Goal: Task Accomplishment & Management: Use online tool/utility

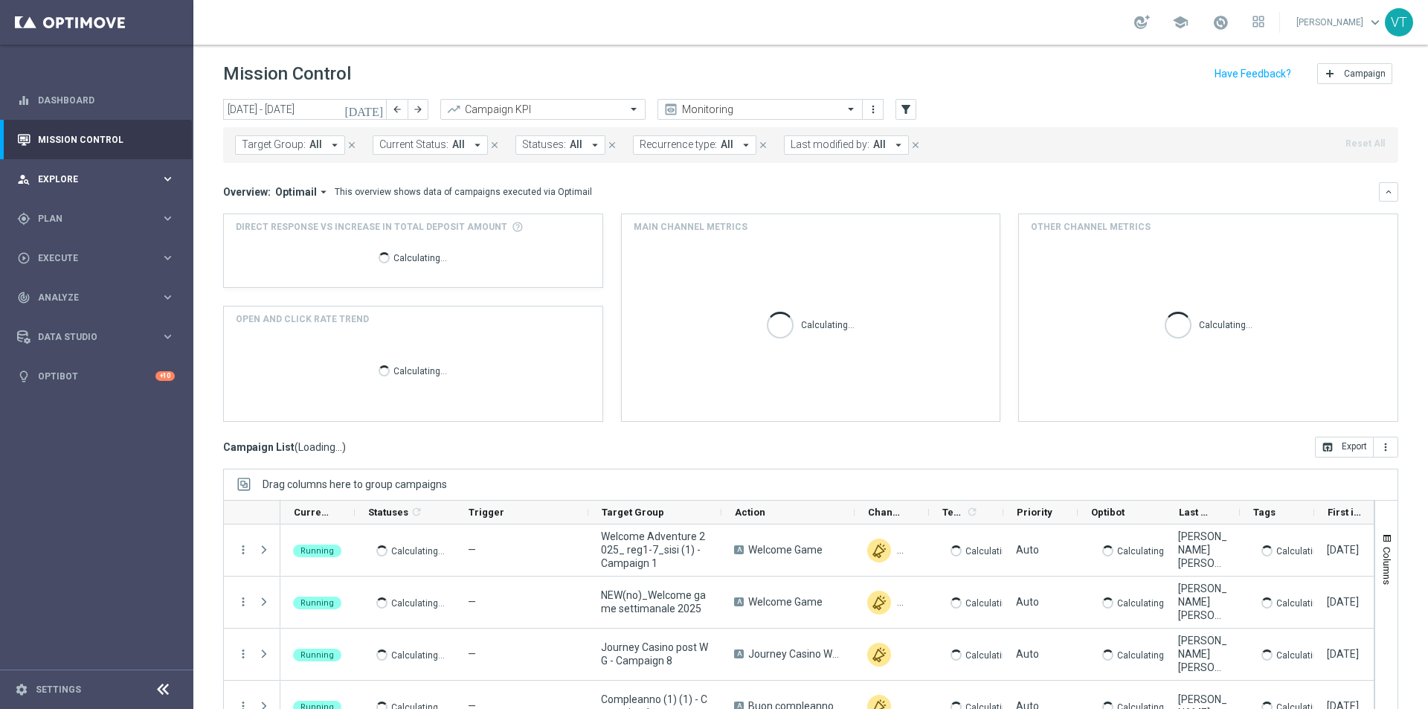
click at [42, 171] on div "person_search Explore keyboard_arrow_right" at bounding box center [96, 178] width 192 height 39
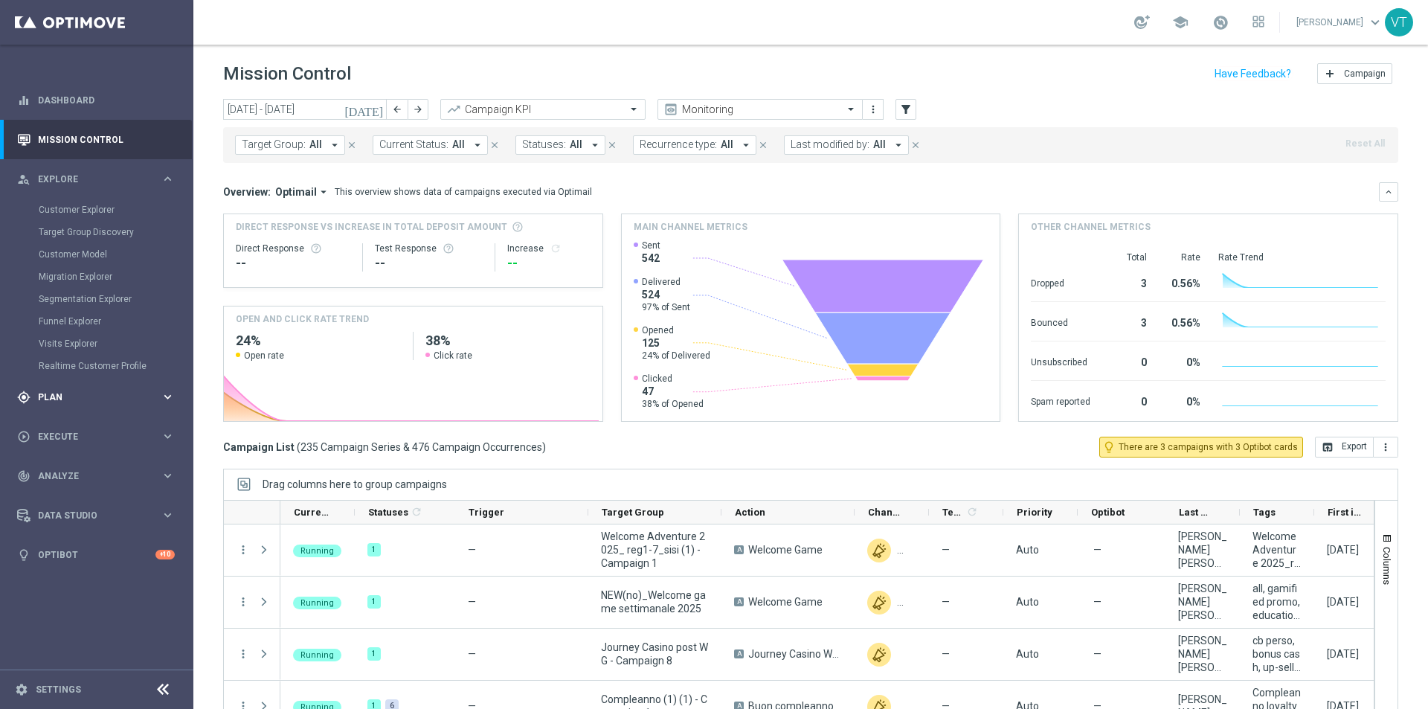
click at [75, 394] on span "Plan" at bounding box center [99, 397] width 123 height 9
click at [63, 245] on link "Target Groups" at bounding box center [97, 249] width 116 height 12
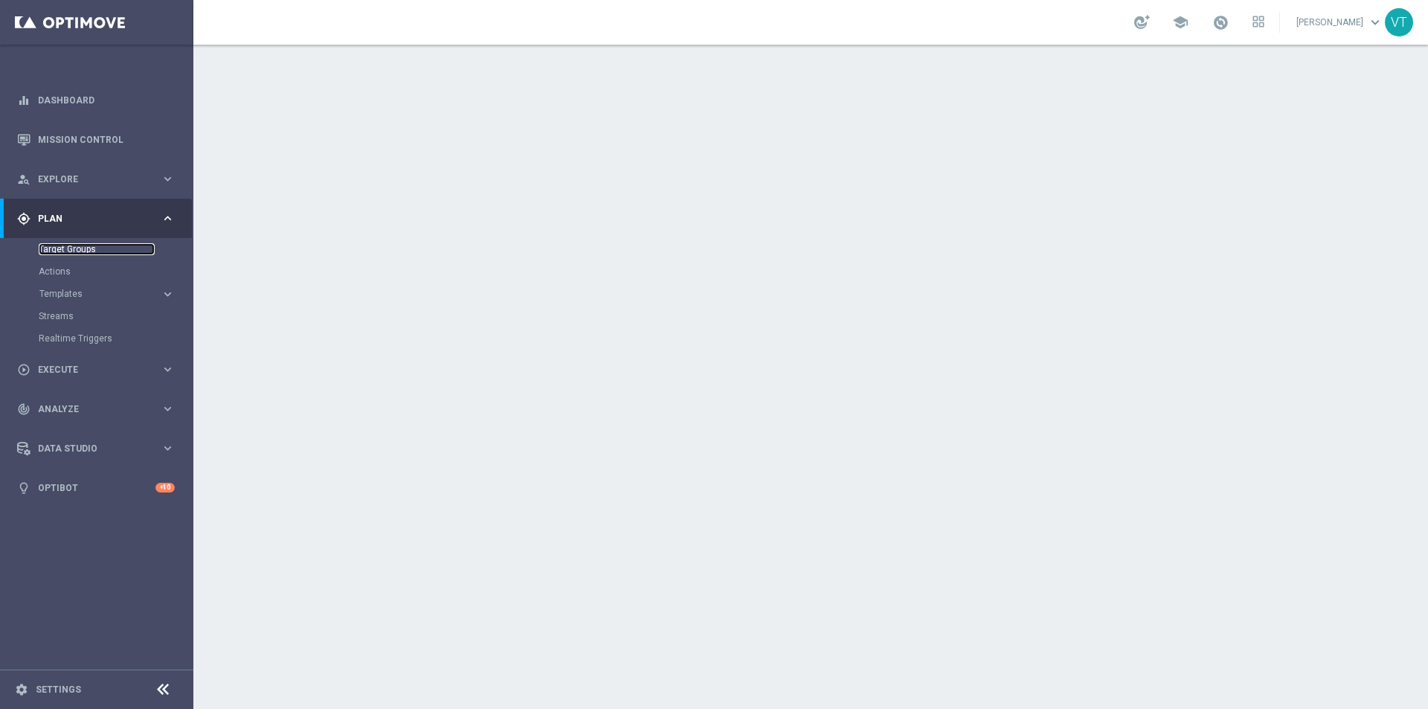
click at [76, 245] on link "Target Groups" at bounding box center [97, 249] width 116 height 12
click at [88, 250] on link "Target Groups" at bounding box center [97, 249] width 116 height 12
click at [84, 248] on link "Target Groups" at bounding box center [97, 249] width 116 height 12
click at [83, 248] on link "Target Groups" at bounding box center [97, 249] width 116 height 12
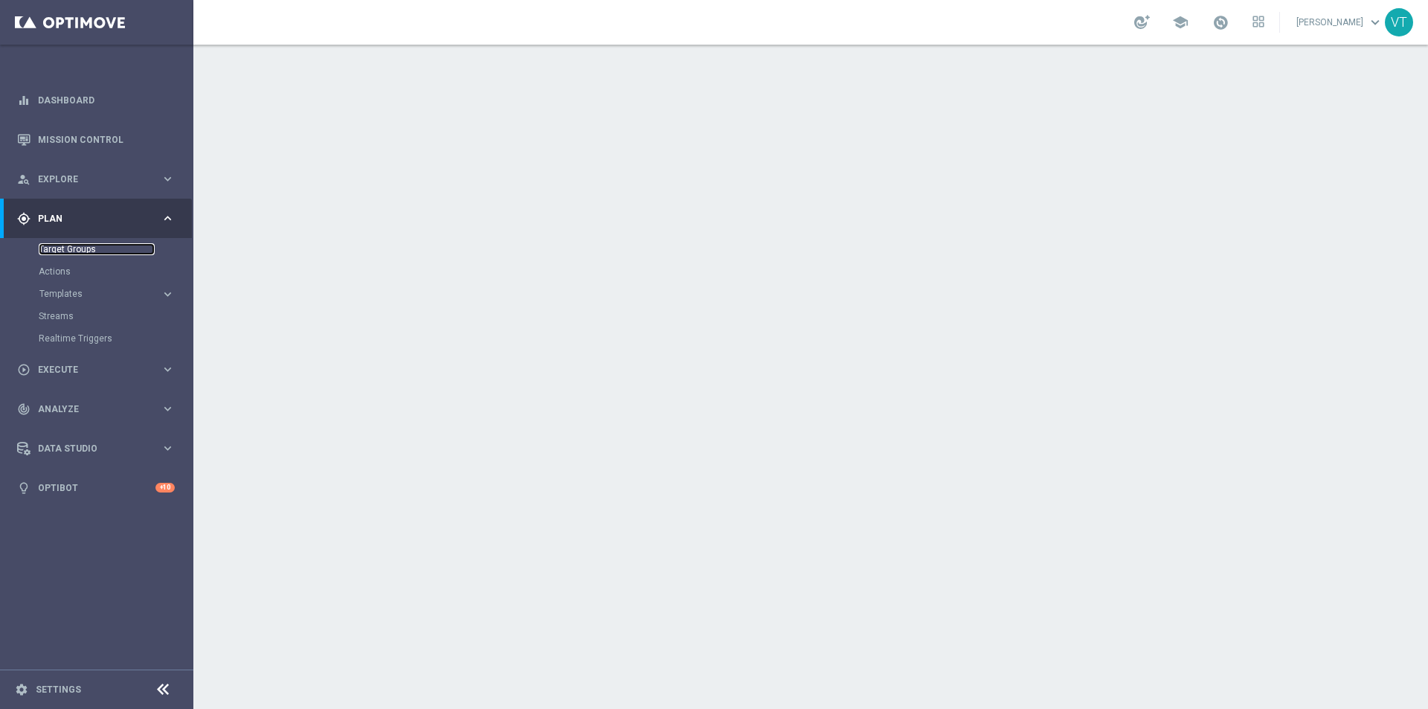
click at [83, 248] on link "Target Groups" at bounding box center [97, 249] width 116 height 12
click at [80, 248] on link "Target Groups" at bounding box center [97, 249] width 116 height 12
click at [68, 243] on link "Target Groups" at bounding box center [97, 249] width 116 height 12
click at [72, 245] on link "Target Groups" at bounding box center [97, 249] width 116 height 12
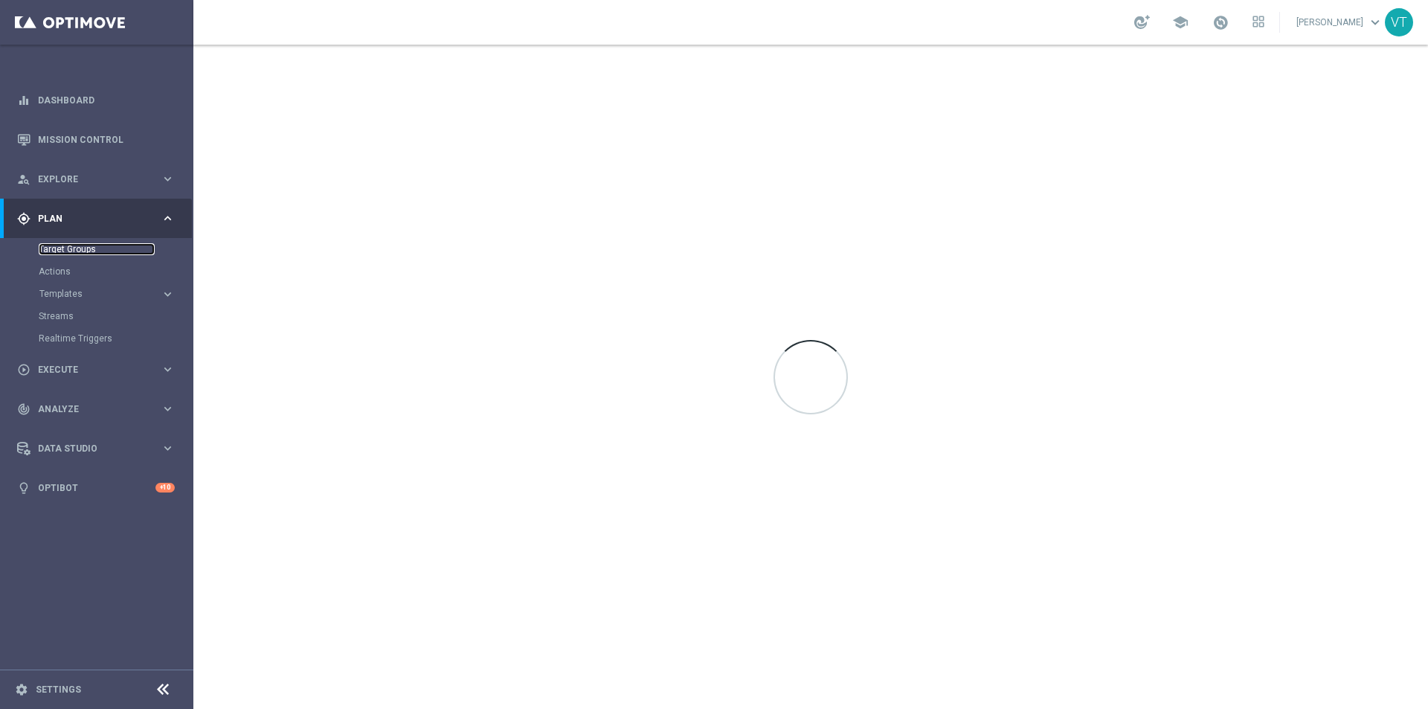
click at [57, 248] on link "Target Groups" at bounding box center [97, 249] width 116 height 12
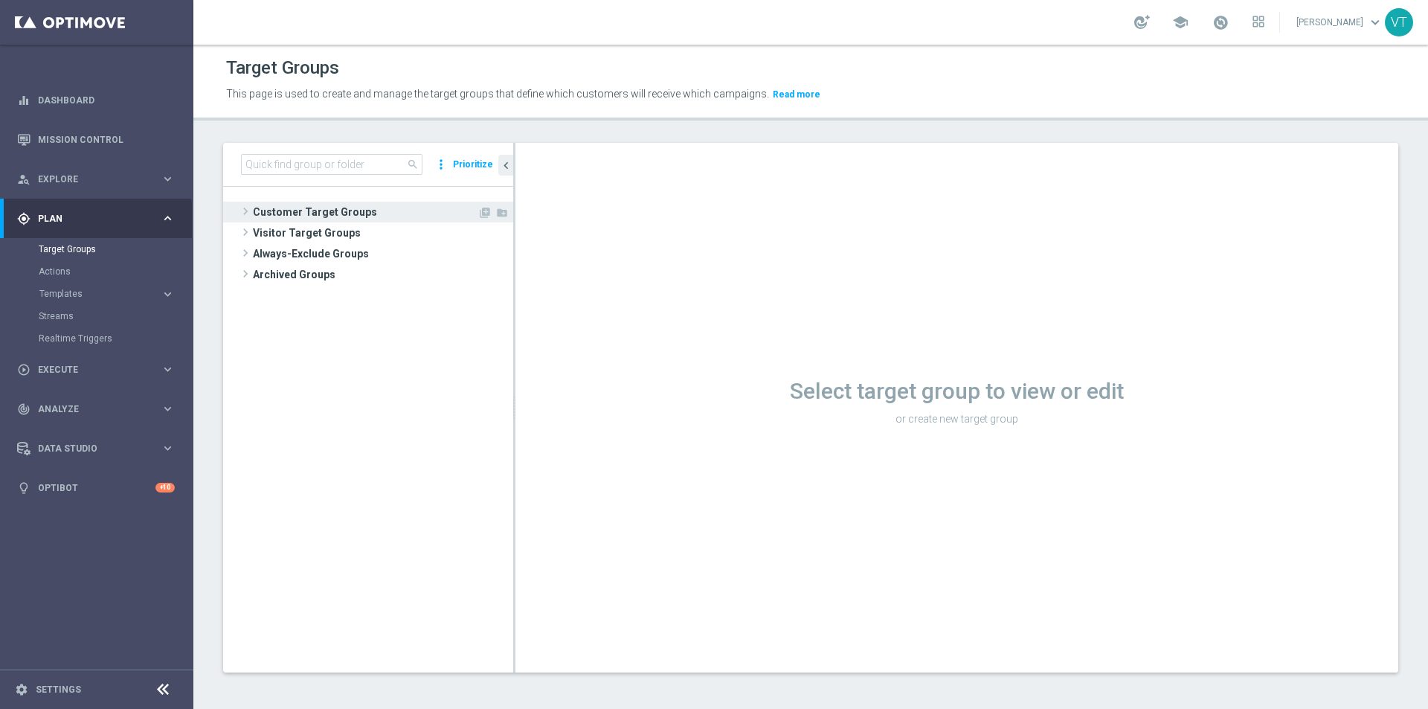
click at [288, 206] on span "Customer Target Groups" at bounding box center [365, 212] width 225 height 21
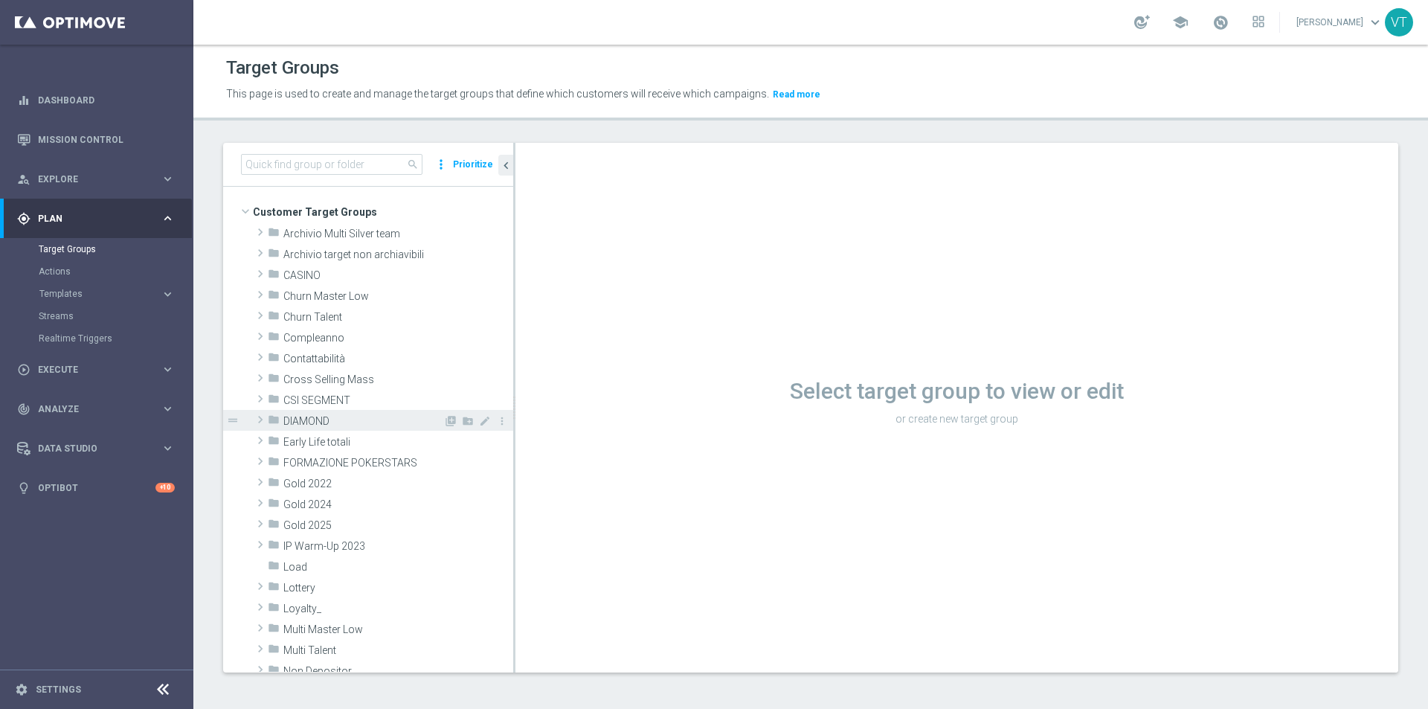
click at [258, 417] on span at bounding box center [260, 420] width 15 height 18
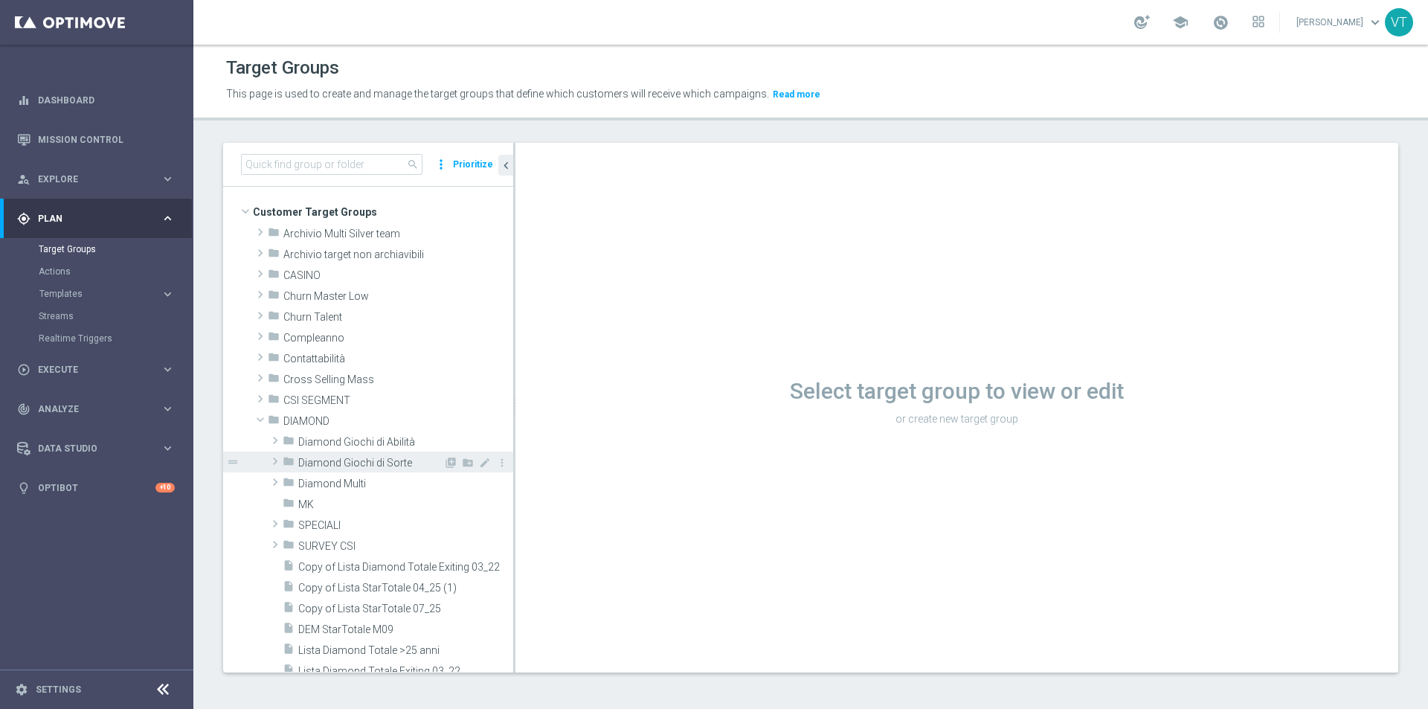
click at [274, 457] on span at bounding box center [275, 461] width 15 height 18
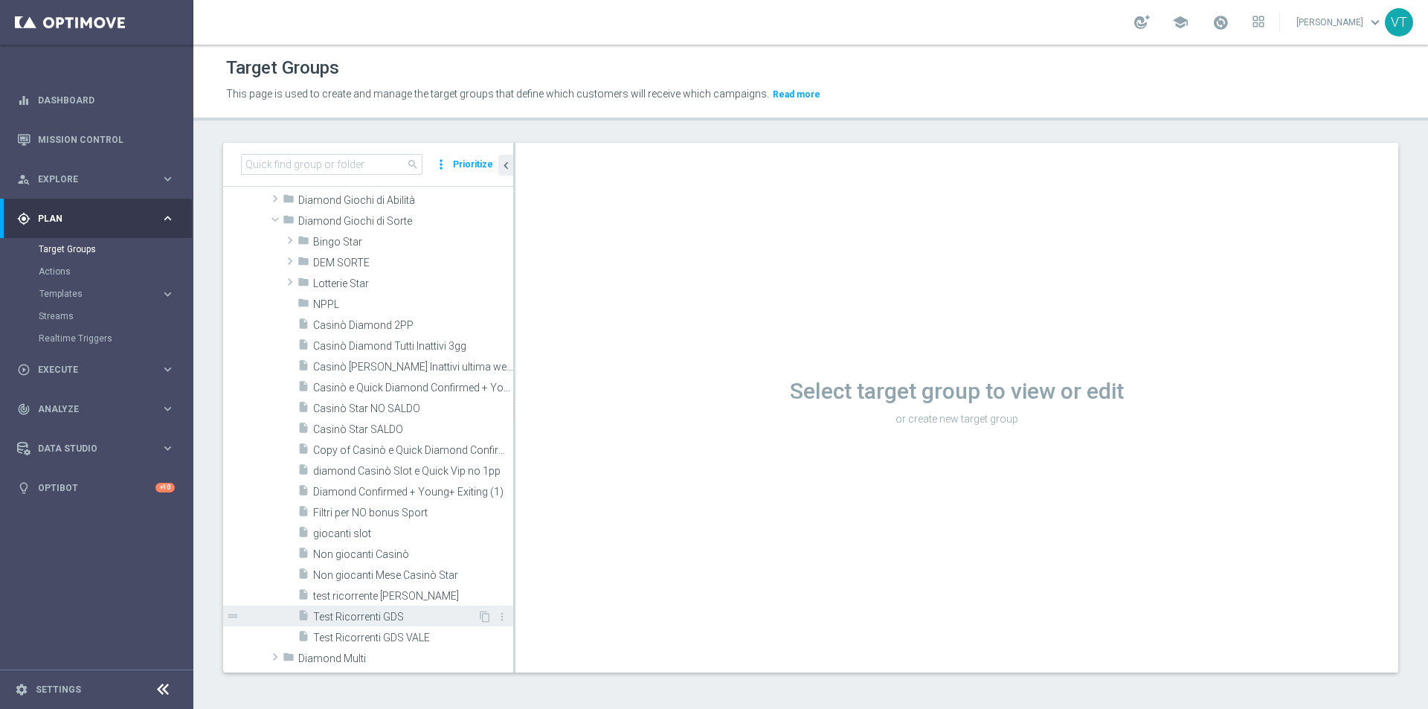
scroll to position [223, 0]
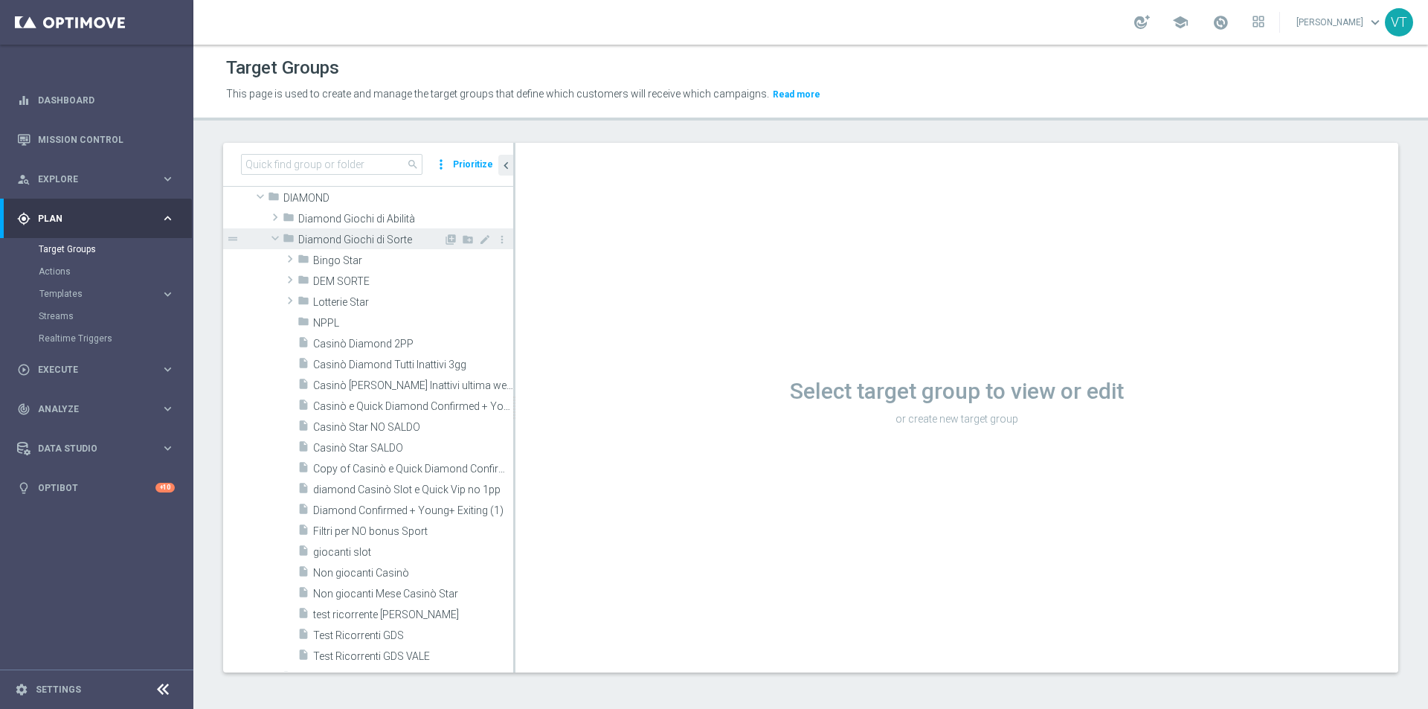
click at [274, 237] on span at bounding box center [275, 238] width 18 height 15
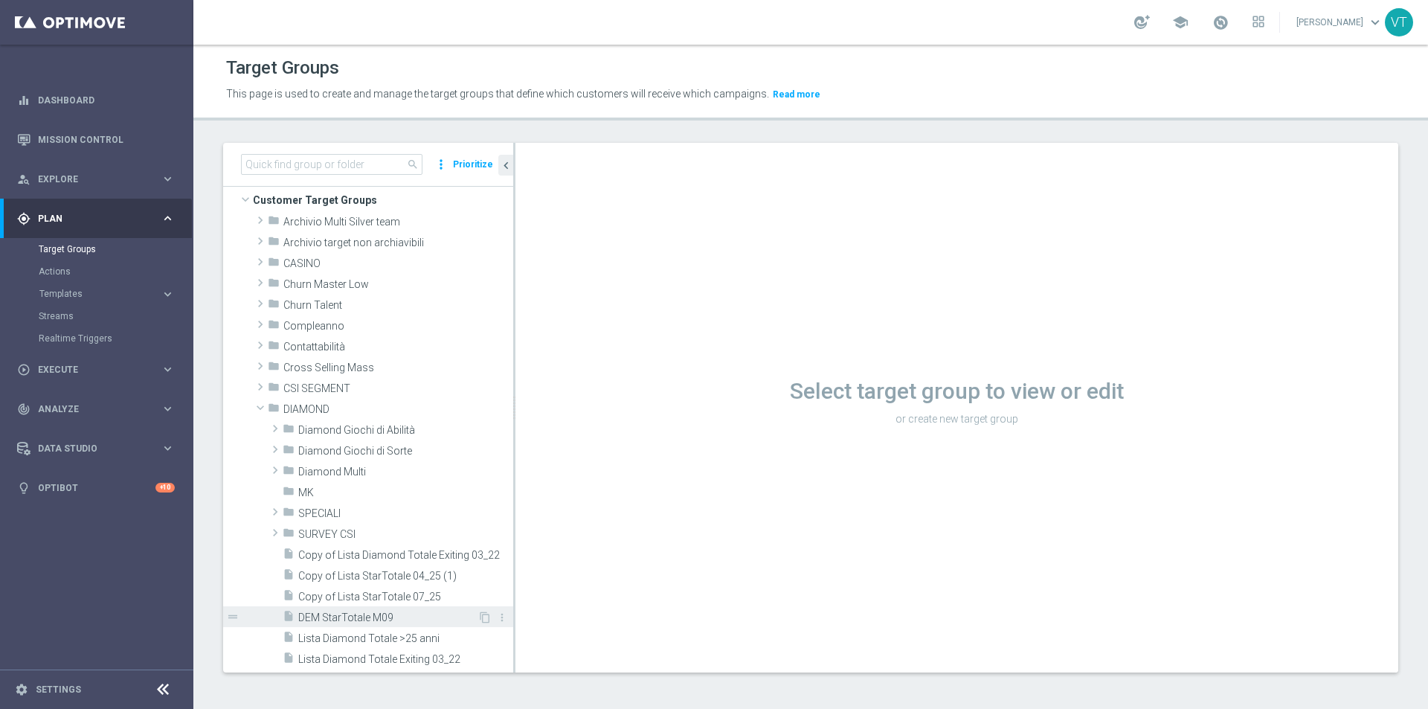
scroll to position [0, 0]
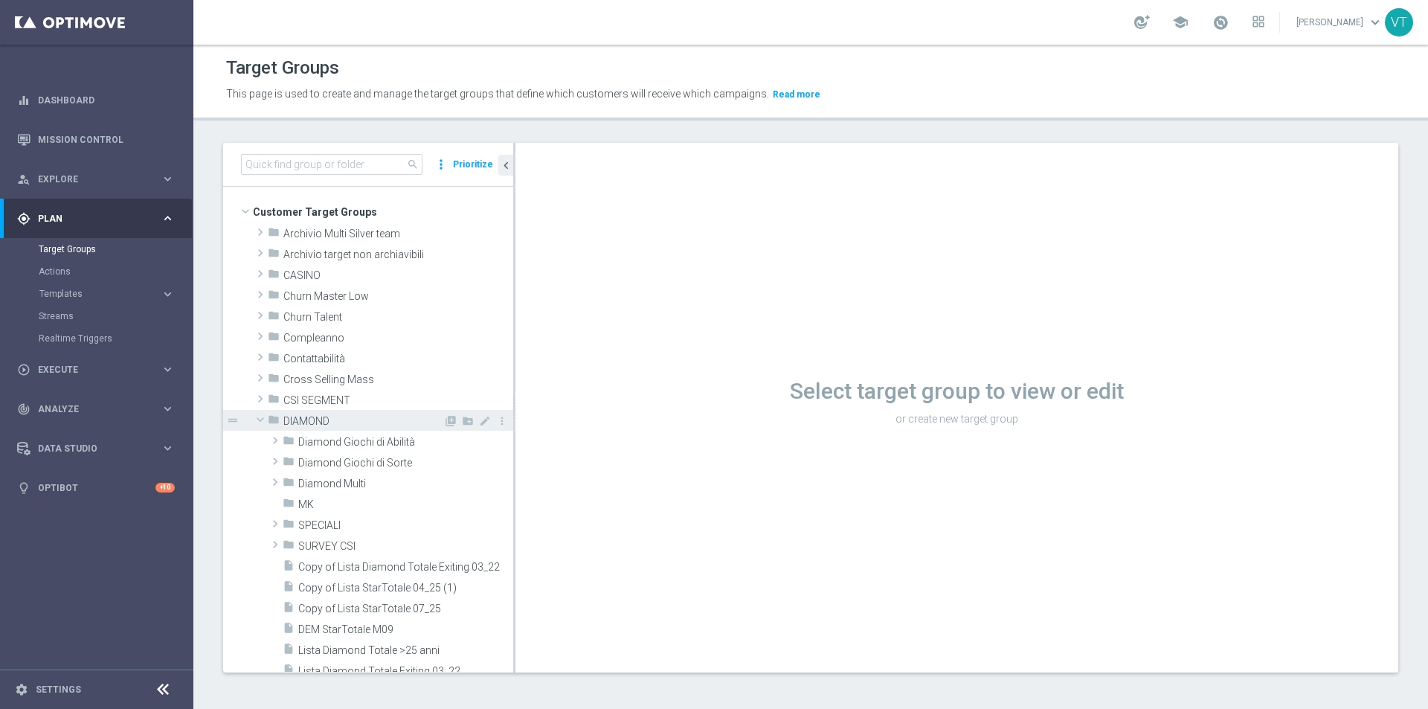
click at [264, 419] on span at bounding box center [260, 419] width 18 height 15
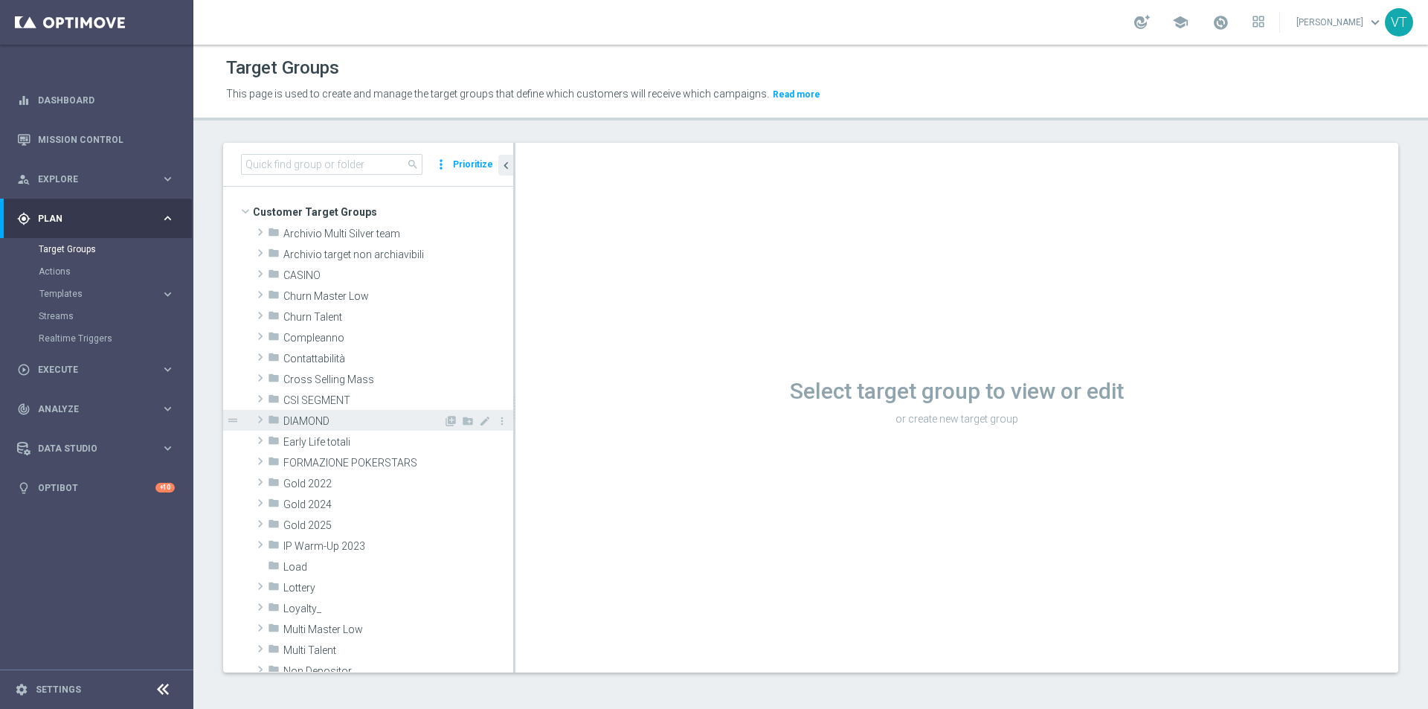
click at [259, 417] on span at bounding box center [260, 420] width 15 height 18
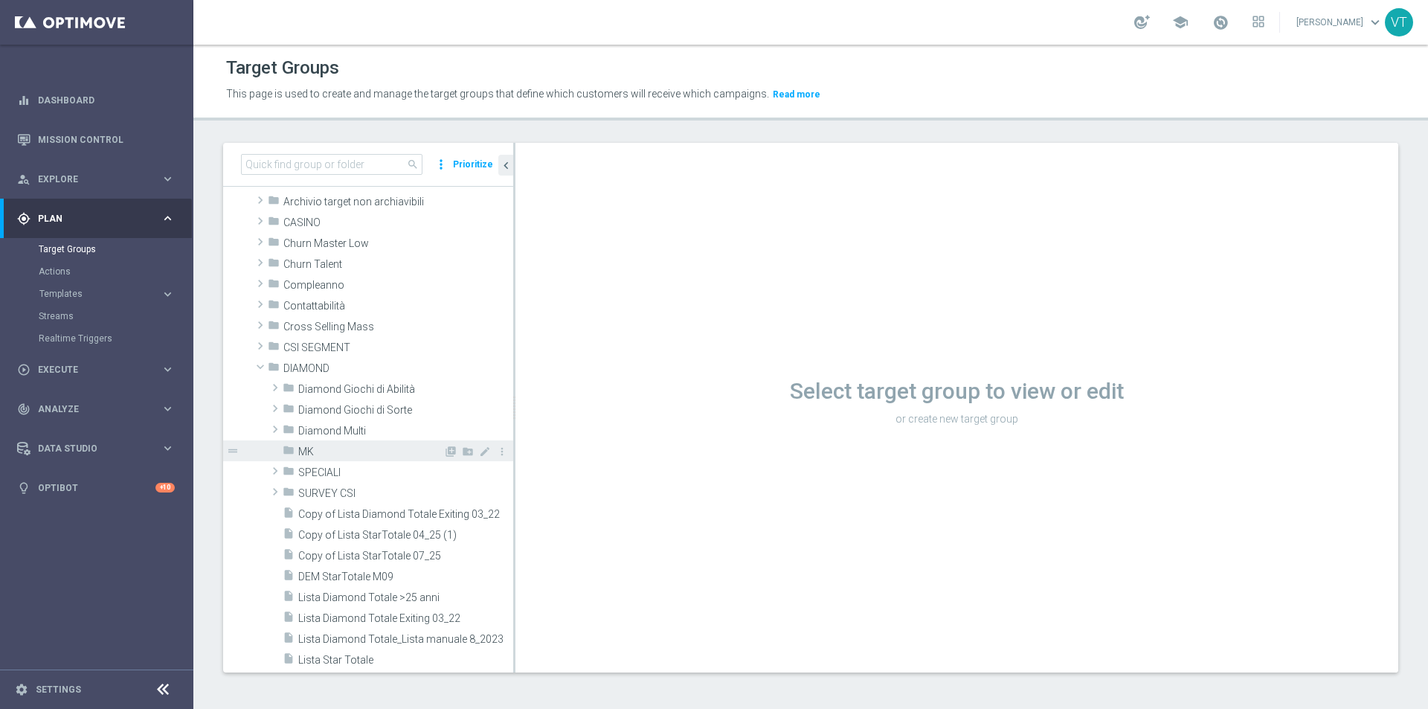
scroll to position [223, 0]
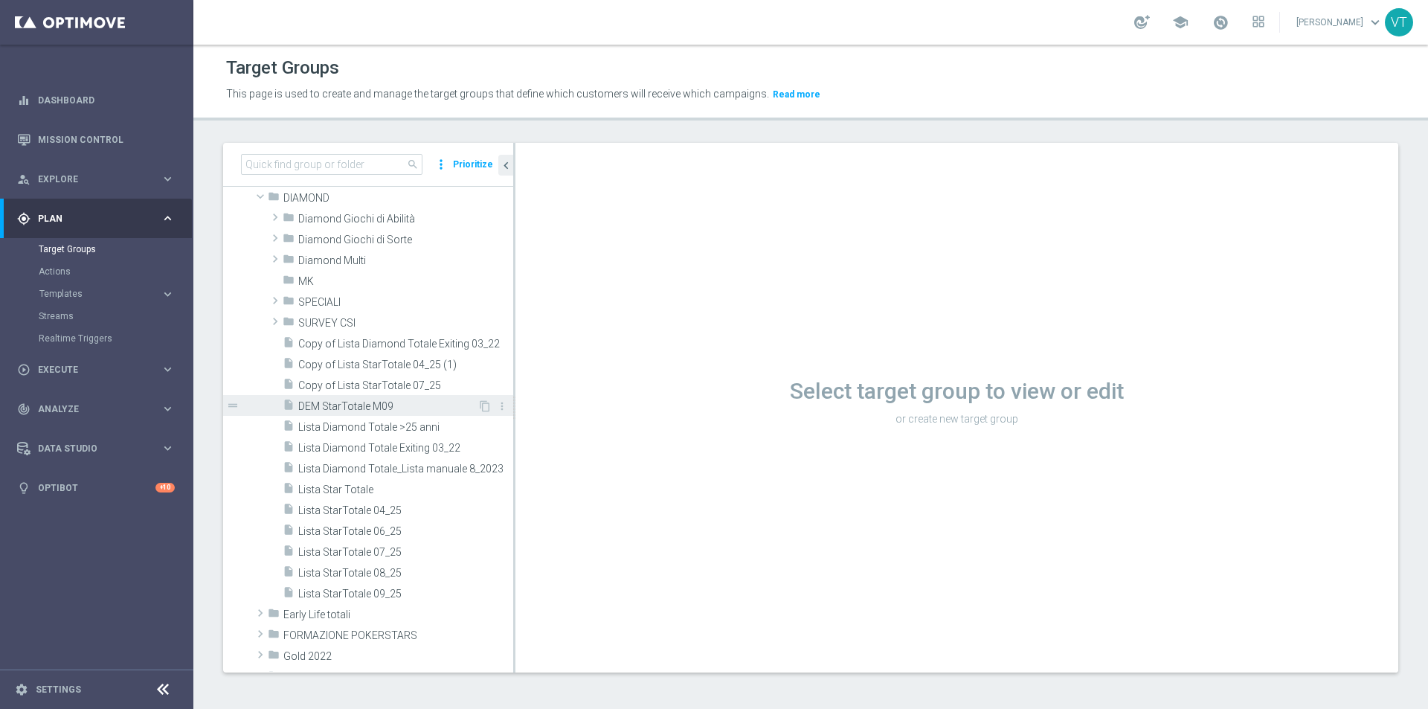
click at [353, 408] on span "DEM StarTotale M09" at bounding box center [387, 406] width 179 height 13
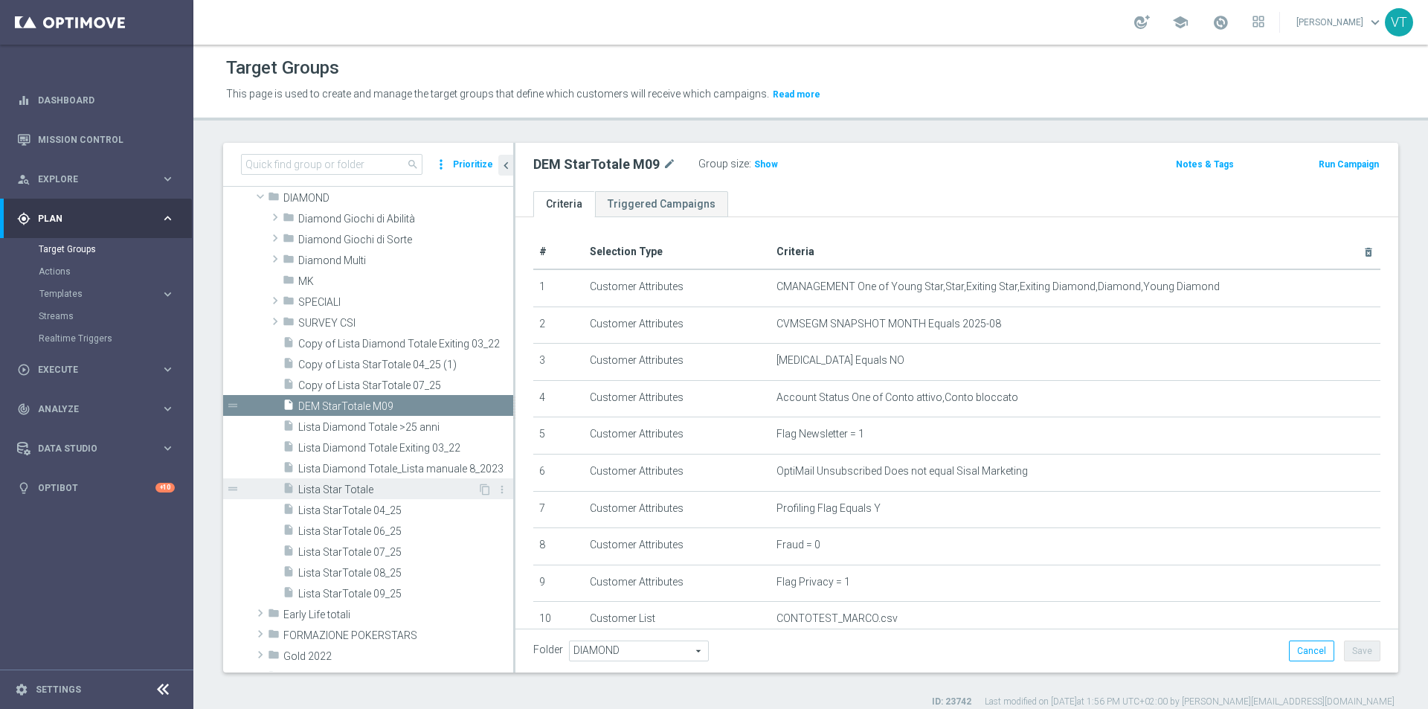
click at [329, 492] on span "Lista Star Totale" at bounding box center [387, 489] width 179 height 13
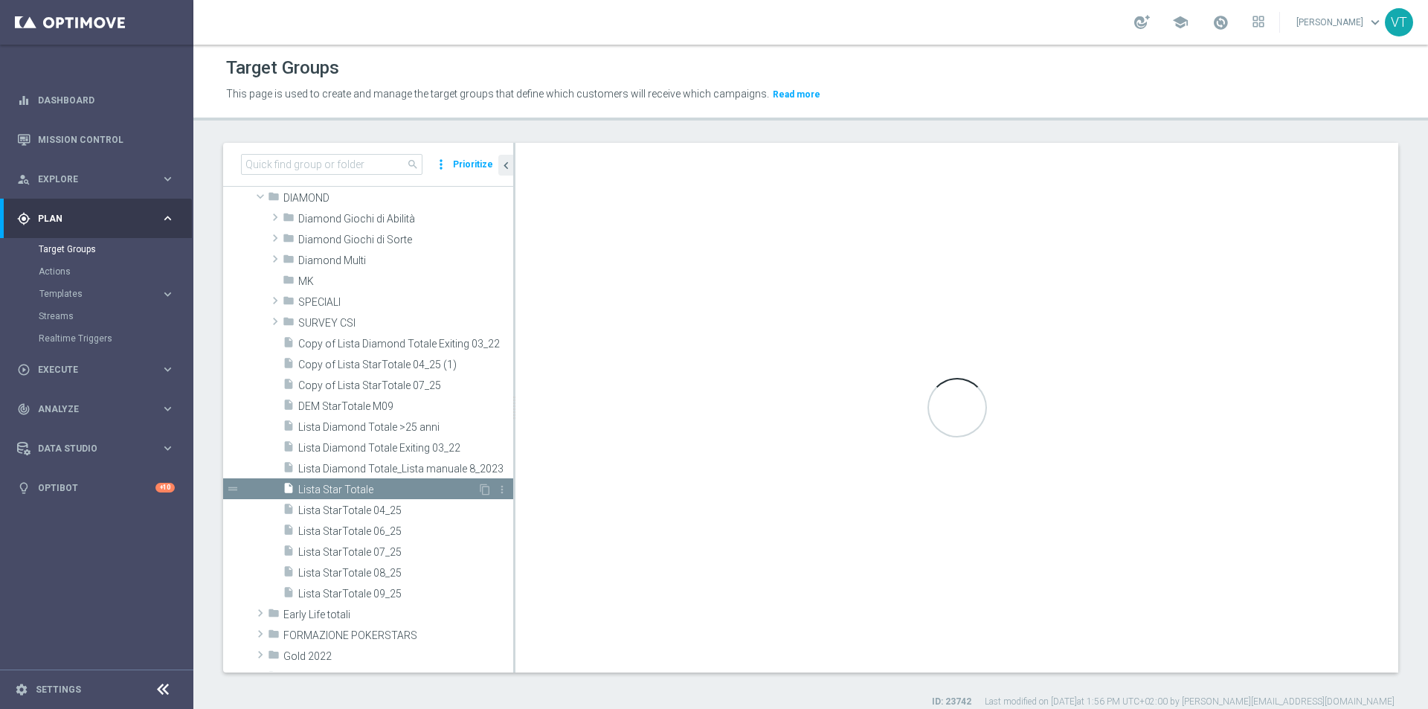
checkbox input "false"
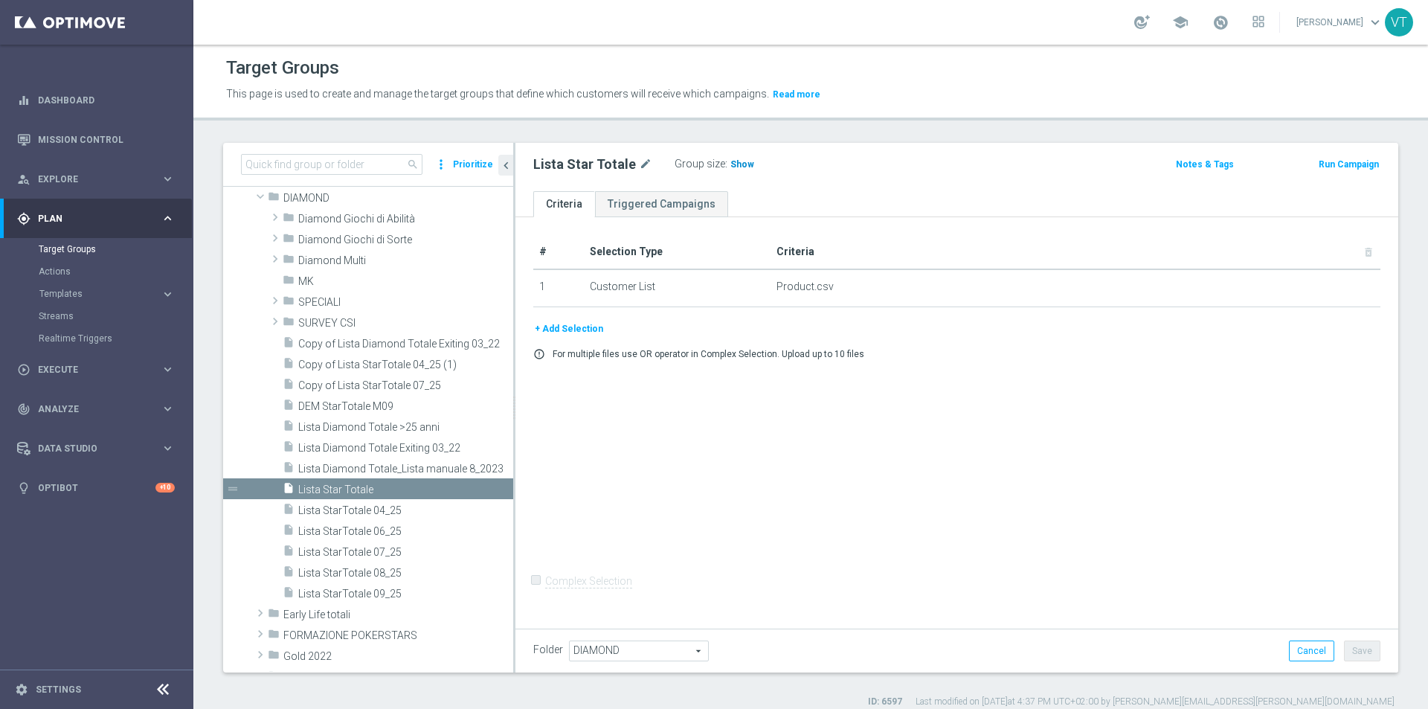
click at [732, 161] on span "Show" at bounding box center [742, 164] width 24 height 10
